Goal: Book appointment/travel/reservation

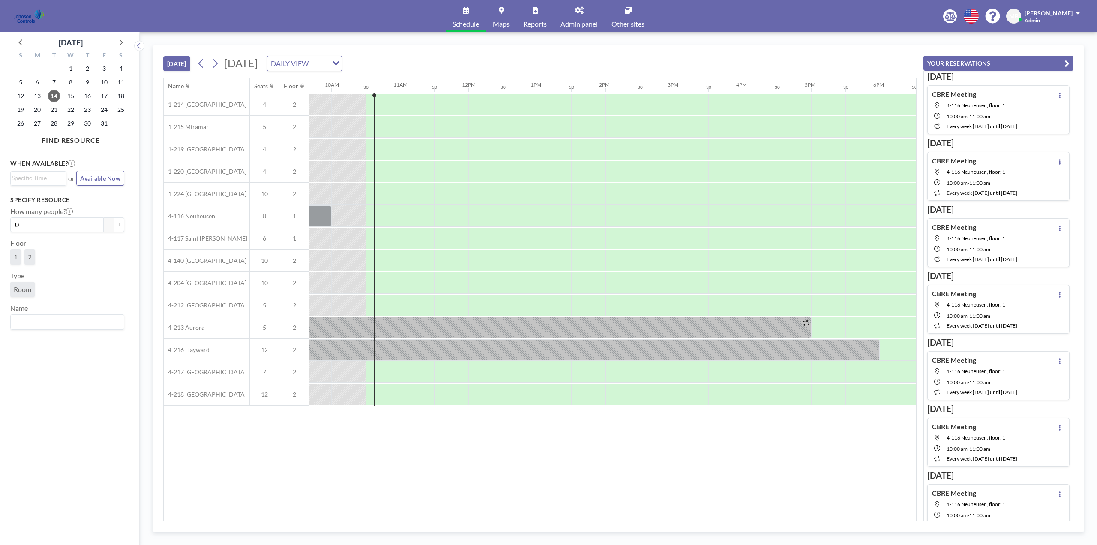
scroll to position [0, 686]
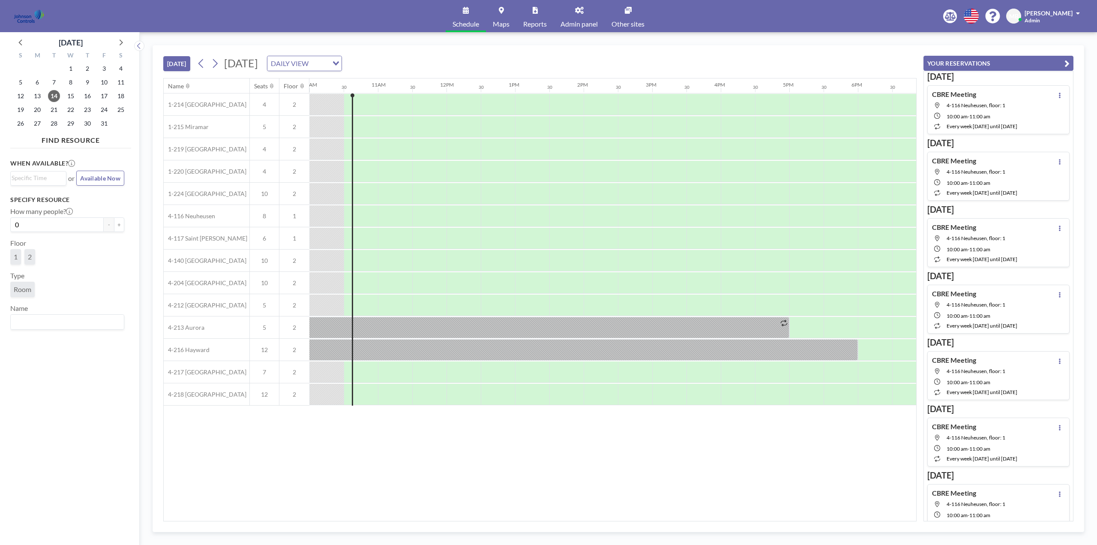
click at [628, 18] on link "Other sites" at bounding box center [628, 16] width 47 height 32
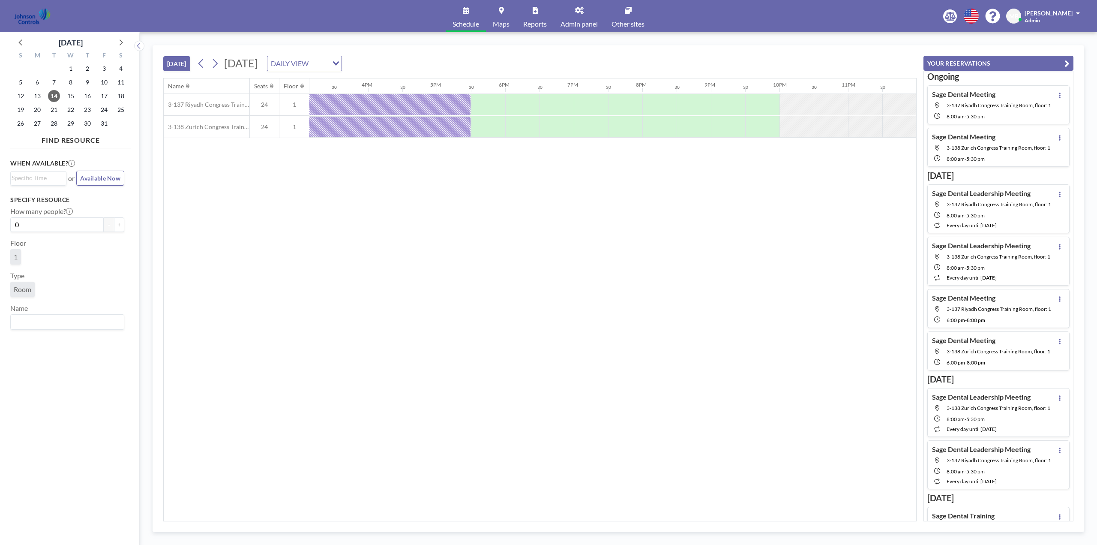
scroll to position [0, 1039]
click at [120, 44] on icon at bounding box center [120, 41] width 11 height 11
click at [22, 43] on icon at bounding box center [20, 41] width 11 height 11
click at [71, 95] on span "15" at bounding box center [71, 96] width 12 height 12
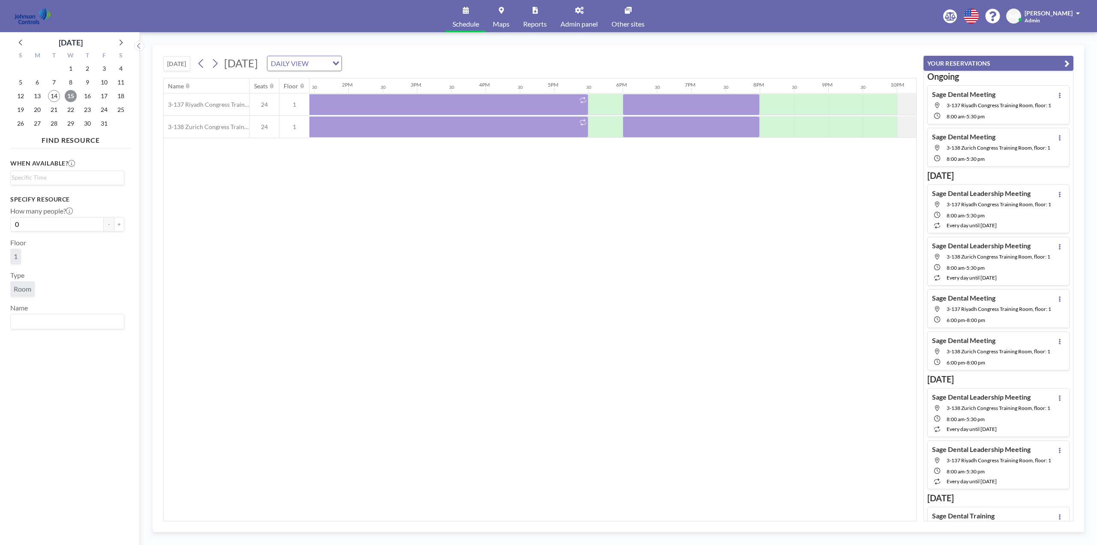
scroll to position [0, 973]
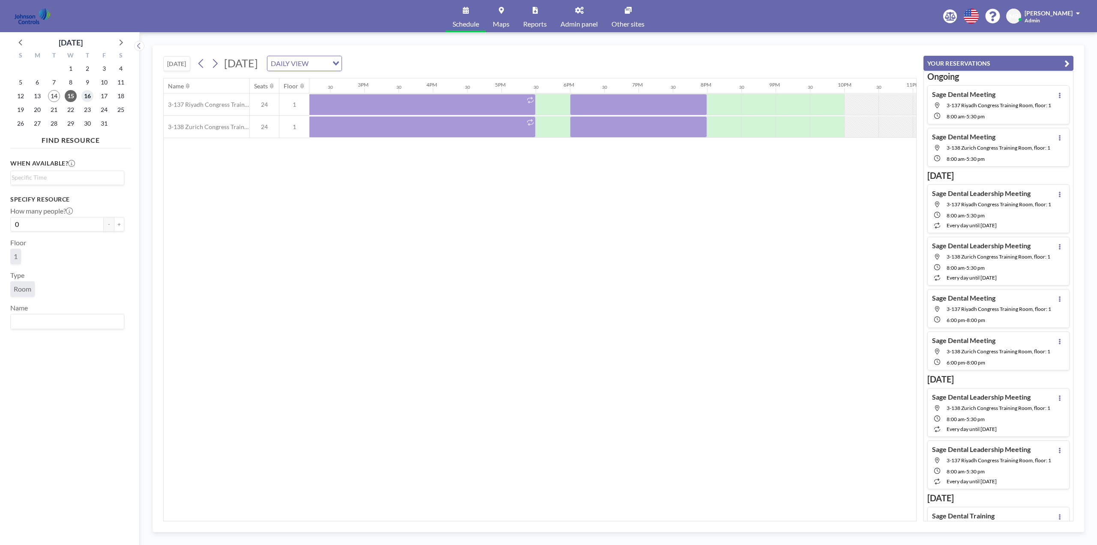
click at [87, 93] on span "16" at bounding box center [87, 96] width 12 height 12
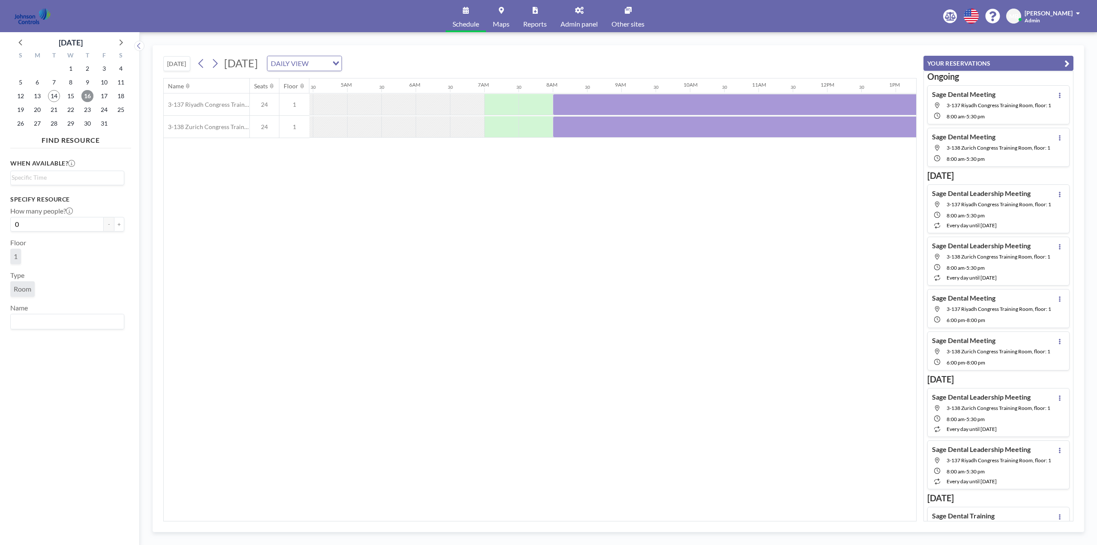
scroll to position [0, 287]
click at [54, 96] on span "14" at bounding box center [54, 96] width 12 height 12
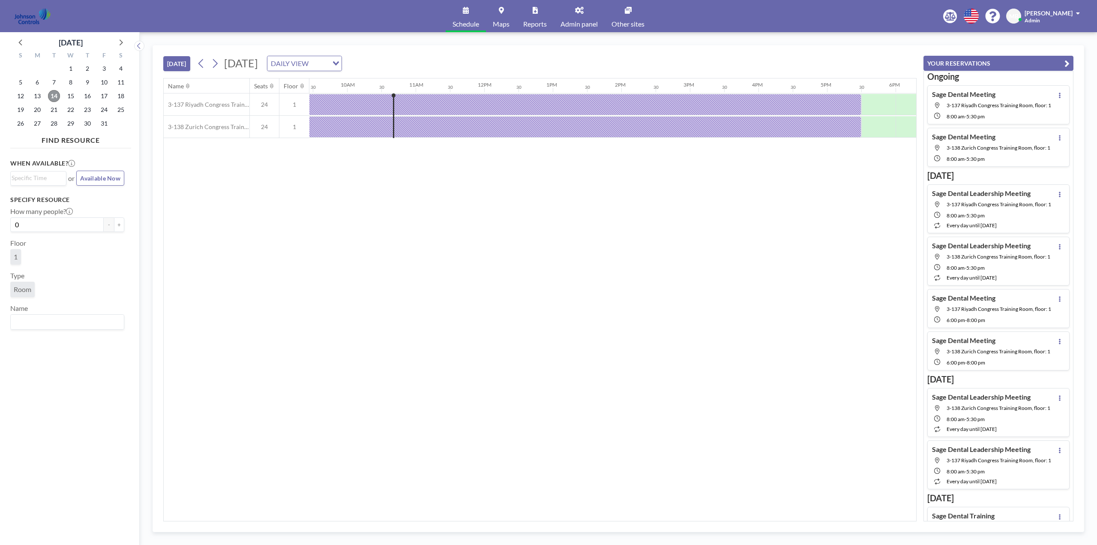
scroll to position [0, 686]
click at [90, 96] on span "16" at bounding box center [87, 96] width 12 height 12
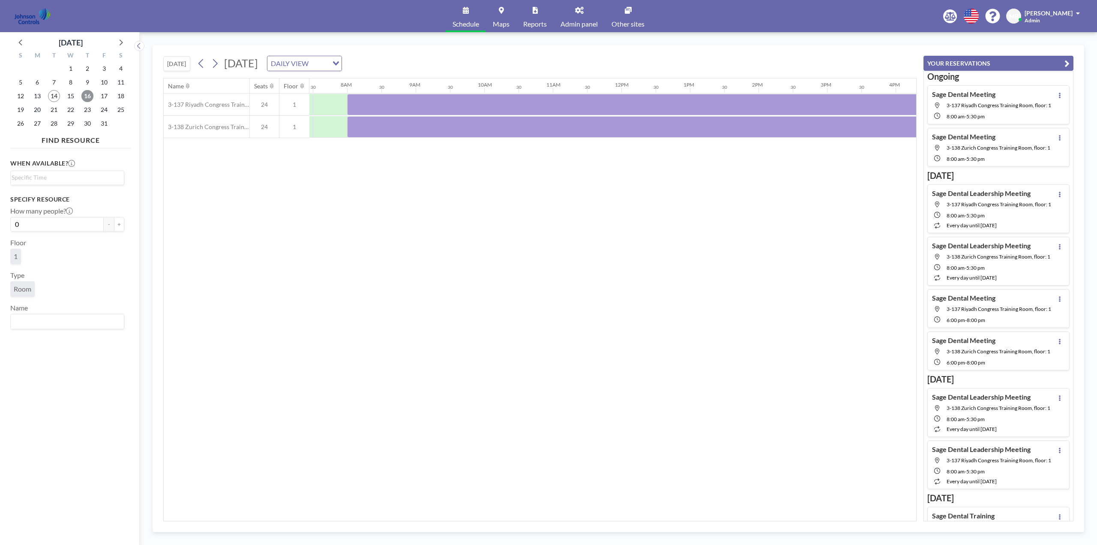
scroll to position [0, 514]
click at [105, 97] on span "17" at bounding box center [104, 96] width 12 height 12
